Goal: Communication & Community: Answer question/provide support

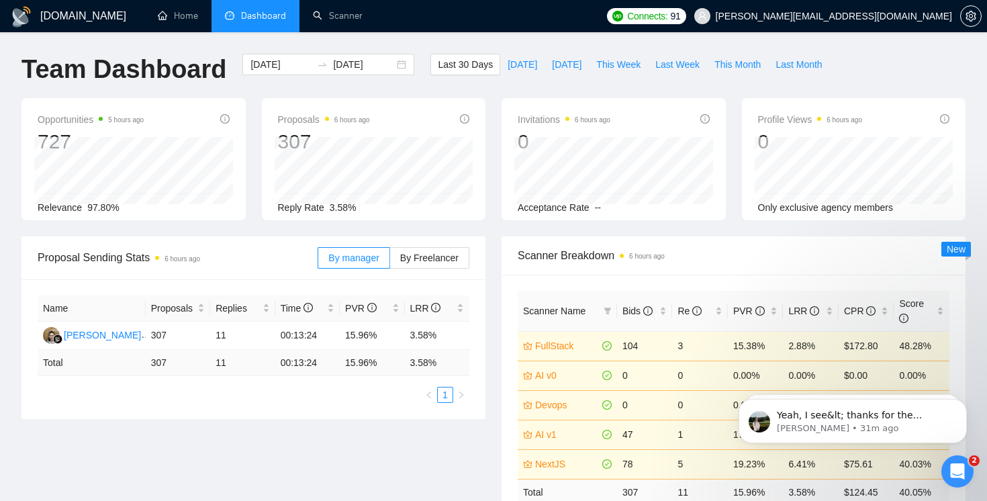
scroll to position [0, 40]
click at [963, 469] on icon "Open Intercom Messenger" at bounding box center [956, 470] width 22 height 22
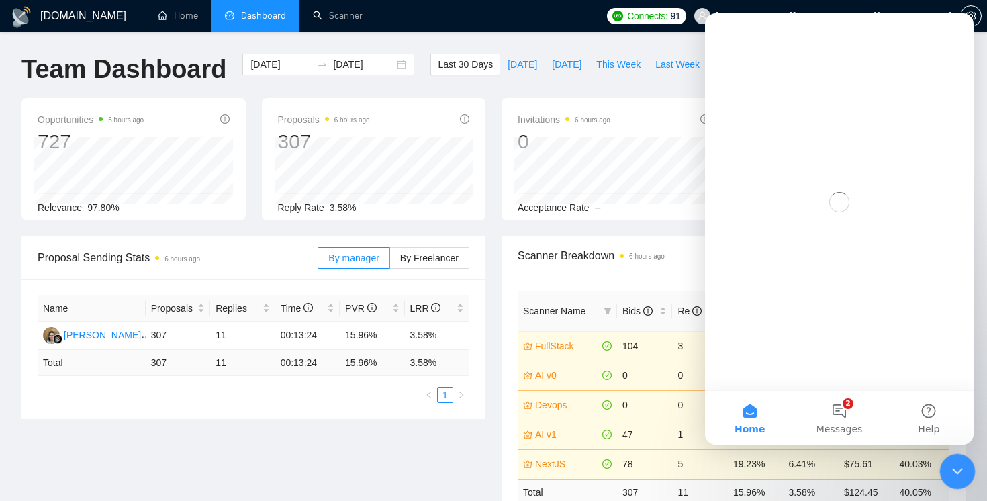
scroll to position [0, 0]
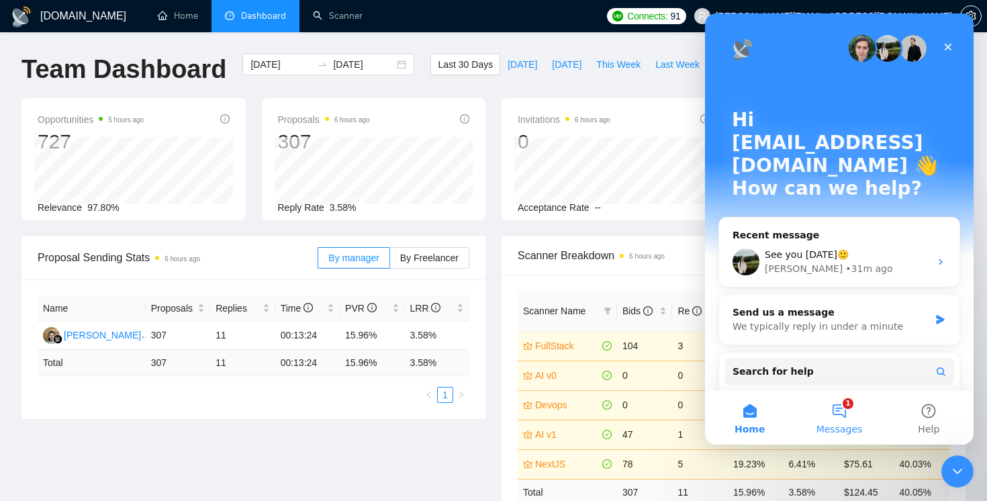
click at [834, 394] on button "1 Messages" at bounding box center [839, 418] width 89 height 54
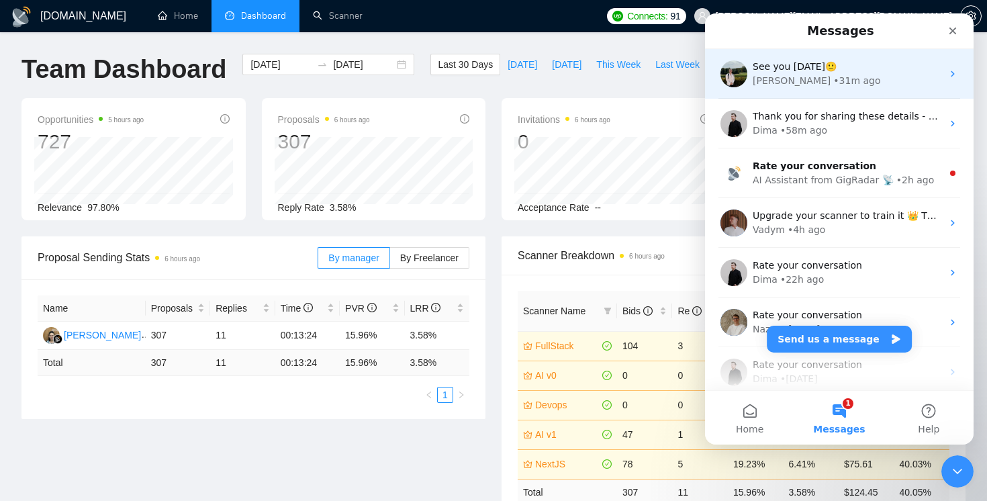
click at [848, 87] on div "[PERSON_NAME] • 31m ago" at bounding box center [847, 81] width 189 height 14
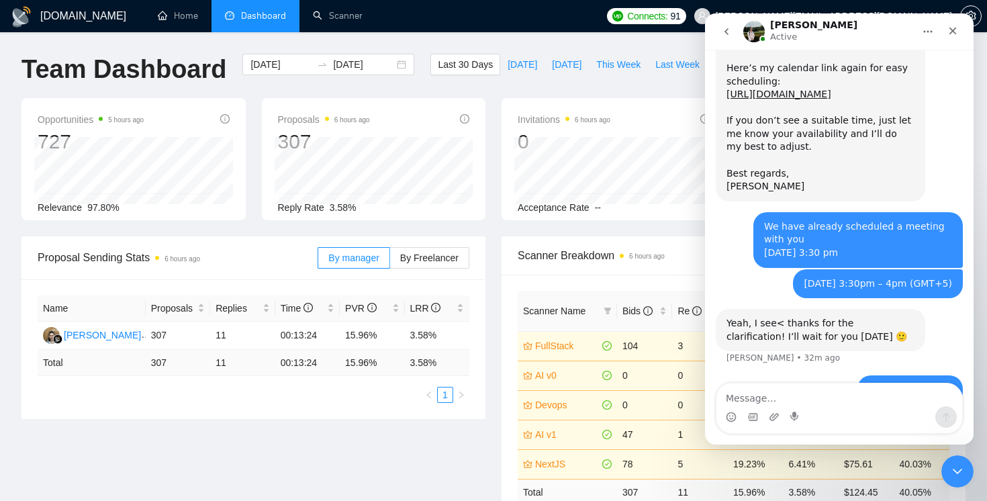
scroll to position [1601, 0]
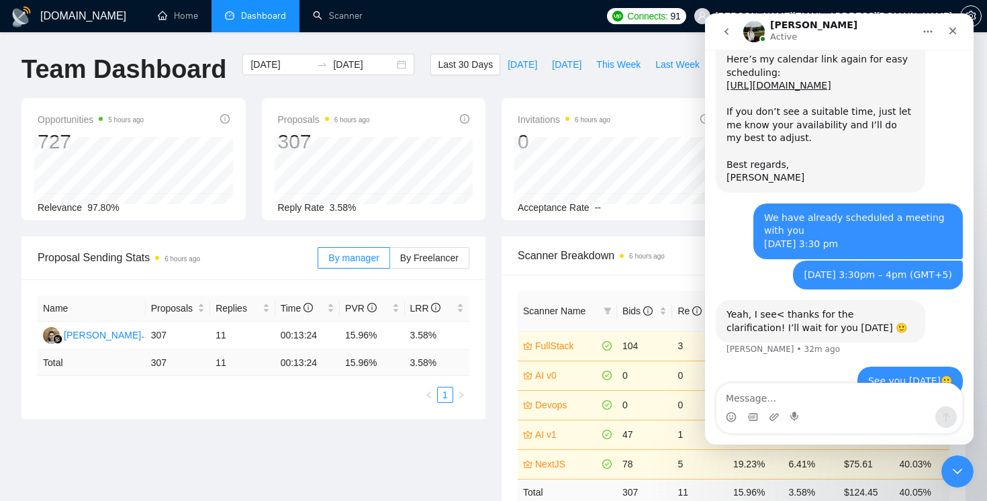
click at [754, 32] on img "Intercom messenger" at bounding box center [754, 31] width 21 height 21
click at [730, 33] on icon "go back" at bounding box center [726, 31] width 11 height 11
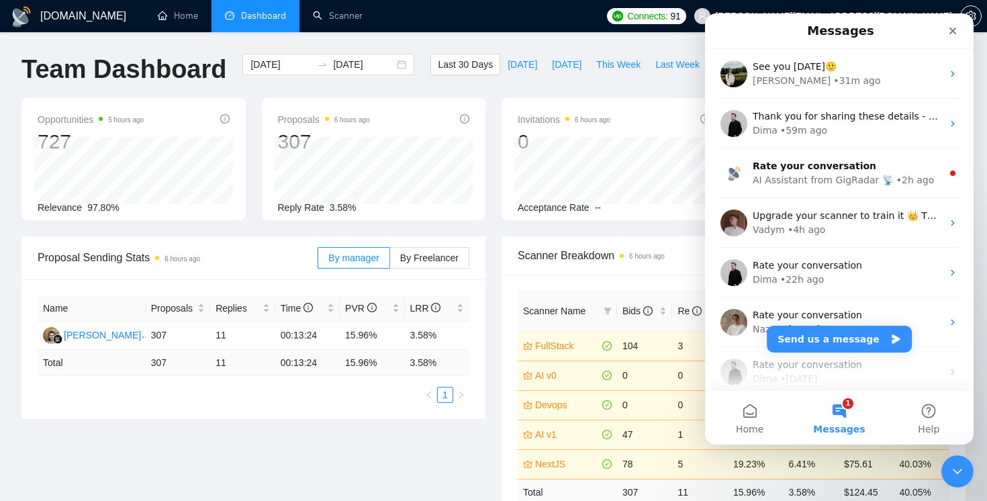
scroll to position [0, 0]
click at [954, 29] on icon "Close" at bounding box center [953, 31] width 7 height 7
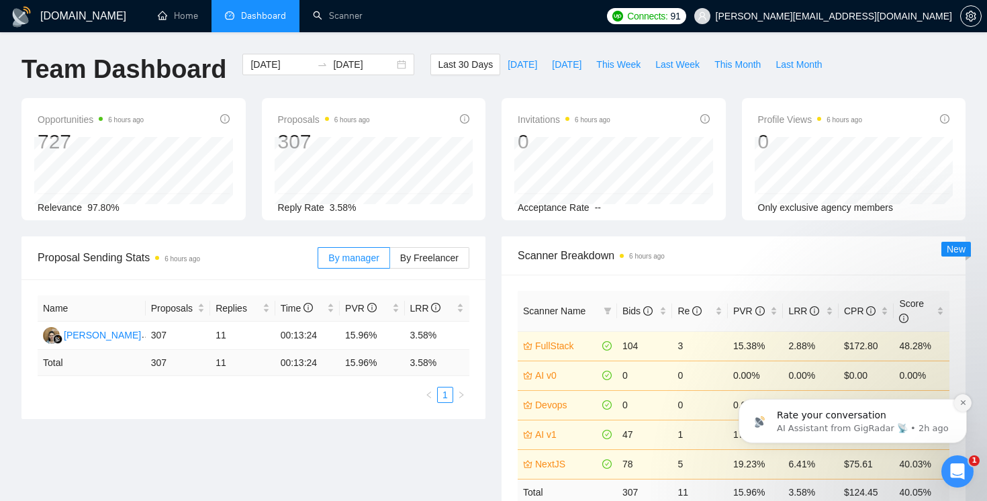
click at [967, 402] on button "Dismiss notification" at bounding box center [962, 402] width 17 height 17
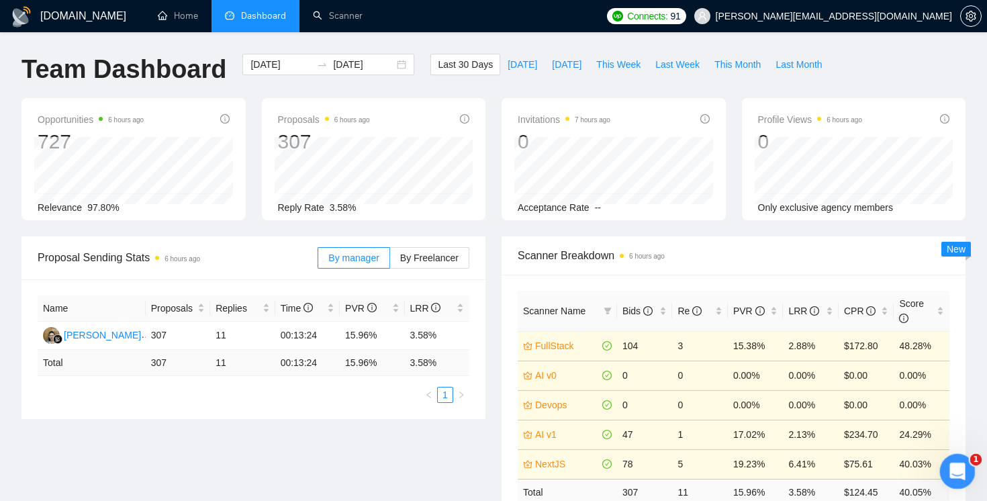
click at [957, 467] on icon "Open Intercom Messenger" at bounding box center [956, 470] width 22 height 22
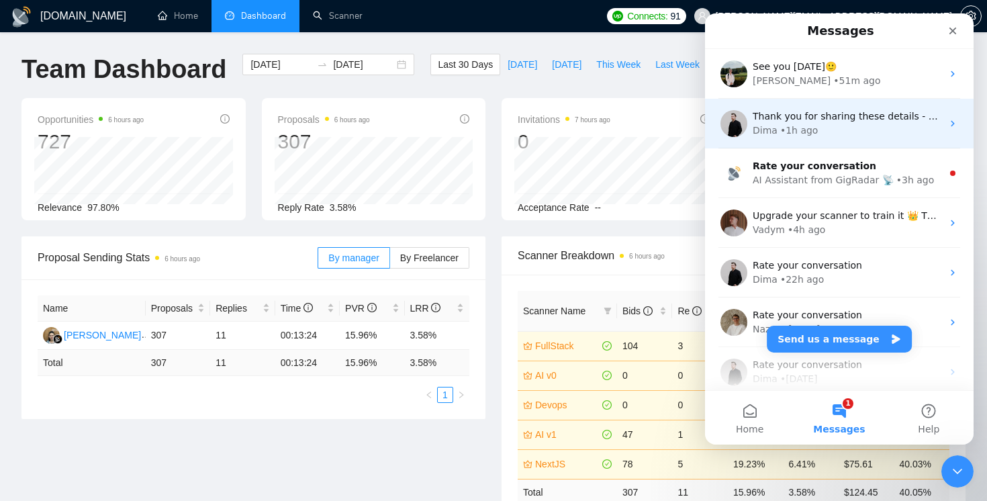
click at [828, 135] on div "Dima • 1h ago" at bounding box center [847, 131] width 189 height 14
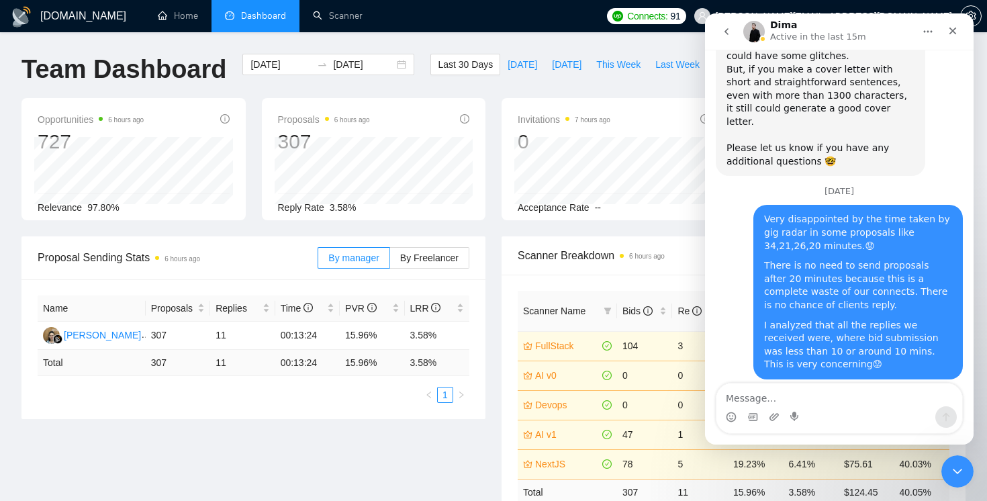
scroll to position [1055, 0]
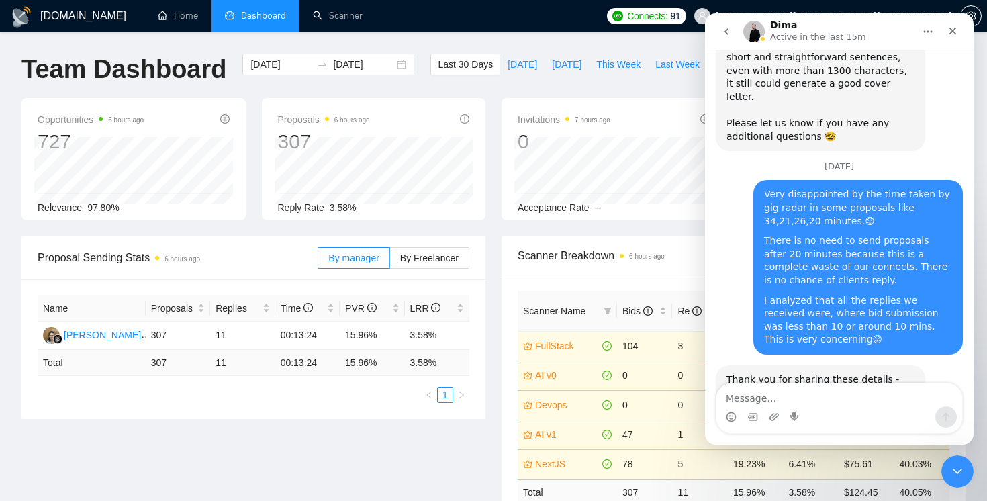
click at [726, 32] on icon "go back" at bounding box center [727, 31] width 4 height 7
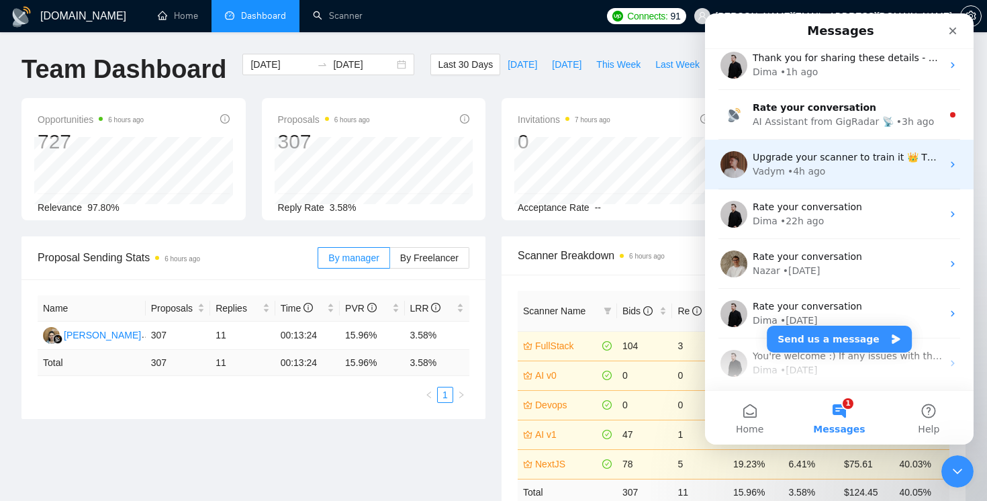
scroll to position [0, 0]
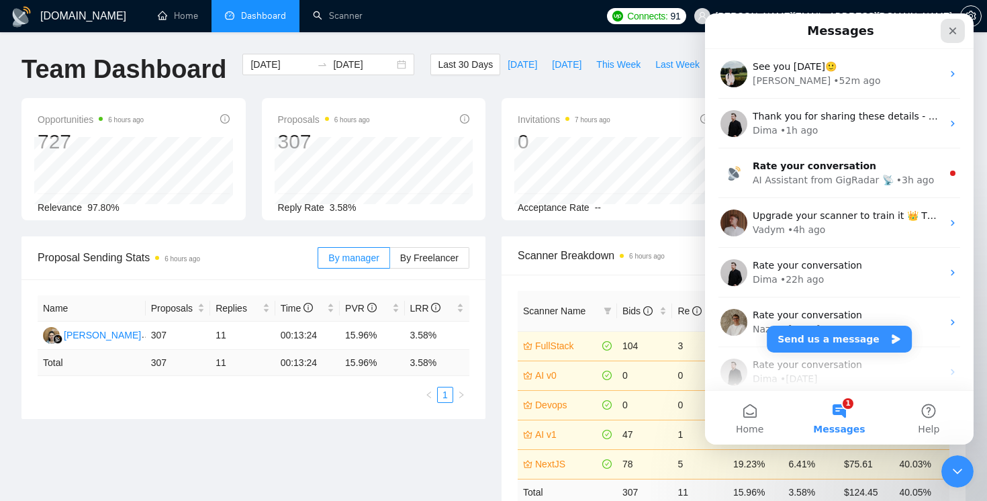
click at [952, 29] on icon "Close" at bounding box center [953, 31] width 7 height 7
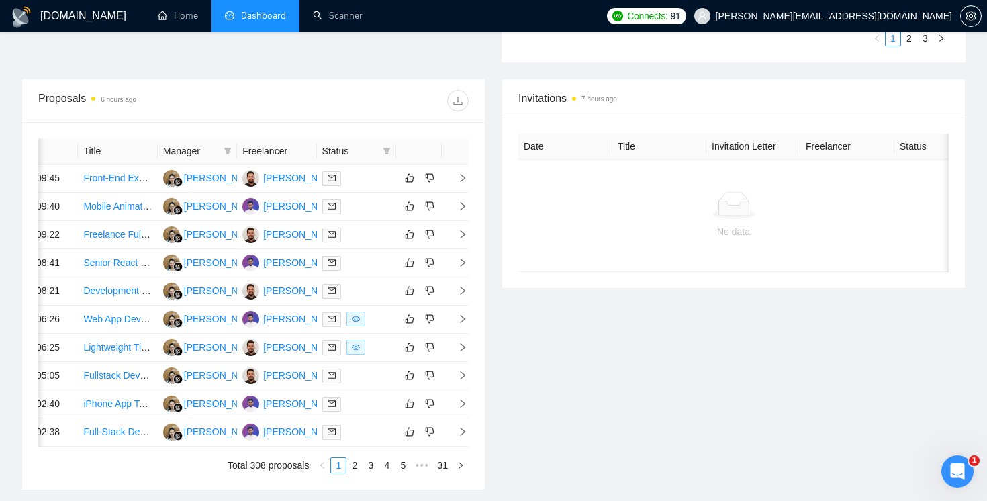
scroll to position [487, 0]
click at [191, 21] on link "Home" at bounding box center [178, 15] width 40 height 11
